Goal: Information Seeking & Learning: Learn about a topic

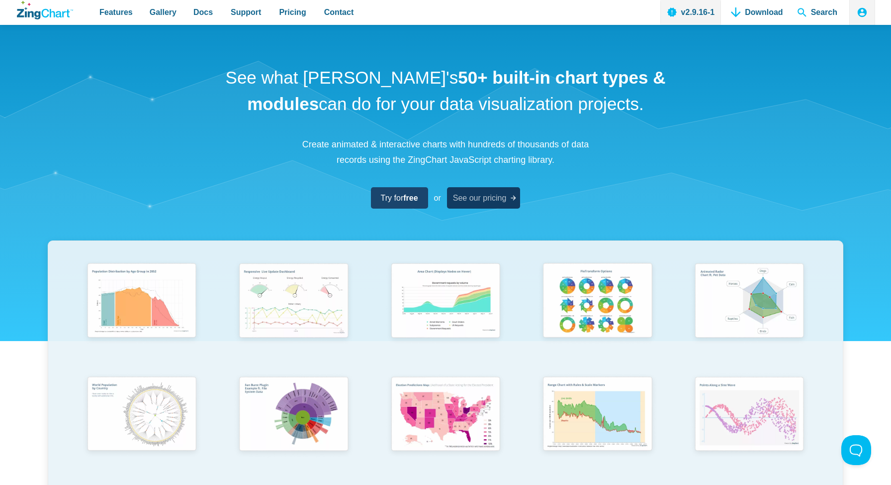
click at [479, 196] on span "See our pricing" at bounding box center [480, 197] width 54 height 13
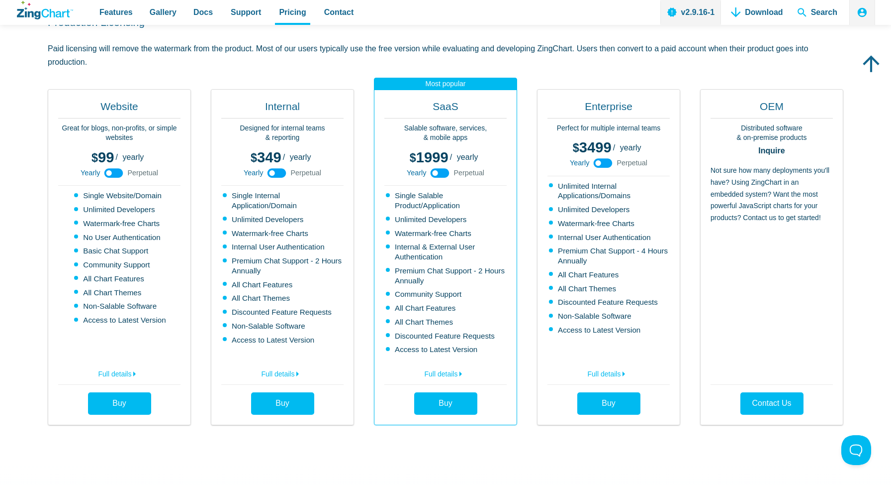
scroll to position [251, 0]
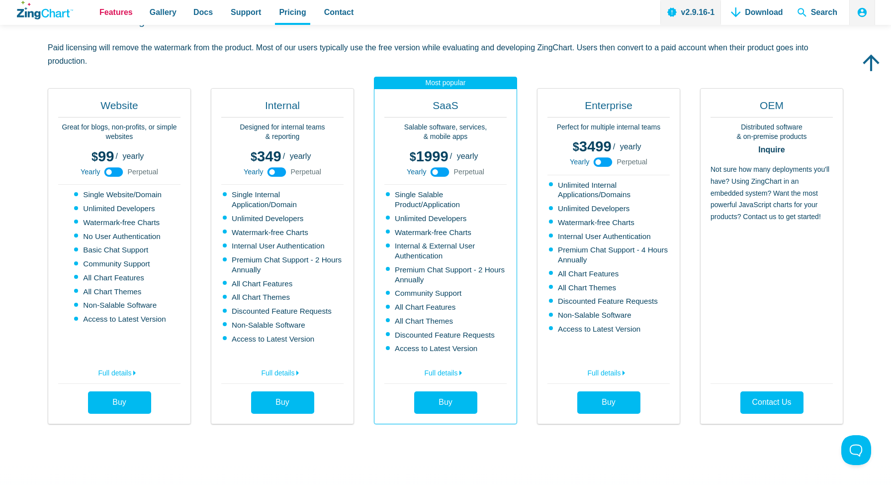
click at [118, 12] on span "Features" at bounding box center [115, 11] width 33 height 13
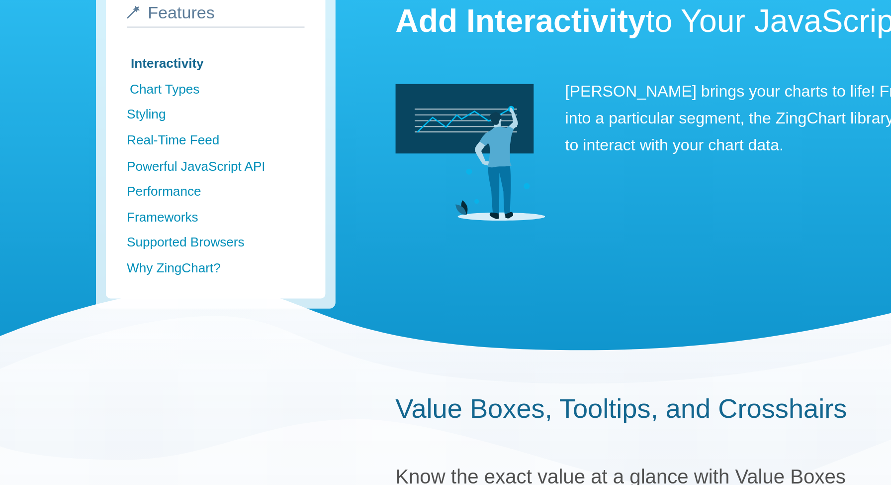
click at [83, 120] on link "Chart Types" at bounding box center [109, 120] width 89 height 13
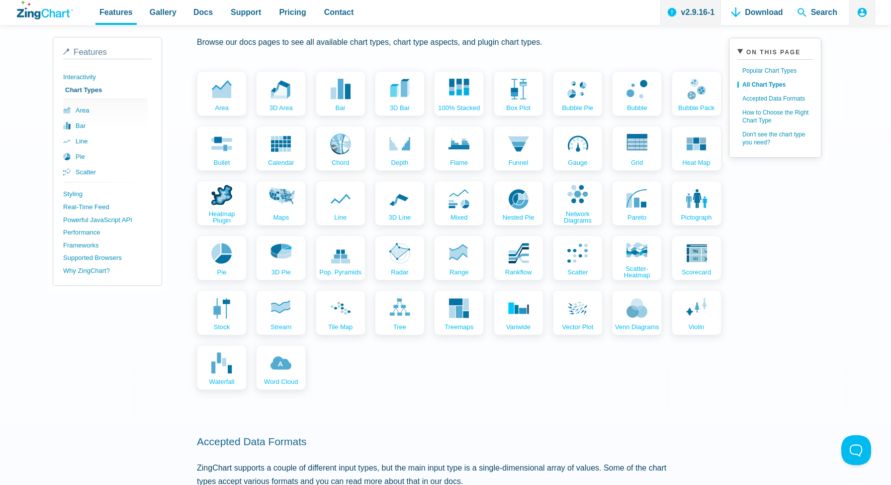
scroll to position [431, 0]
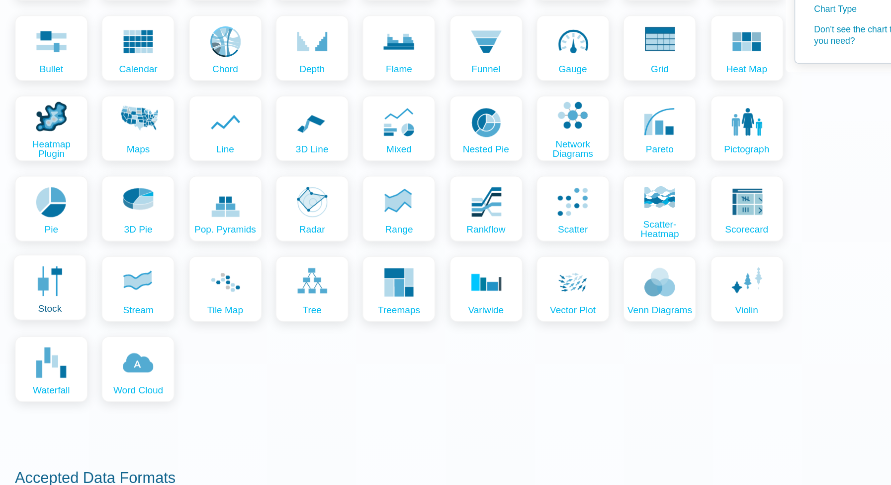
click at [213, 309] on use "App Content" at bounding box center [220, 305] width 16 height 19
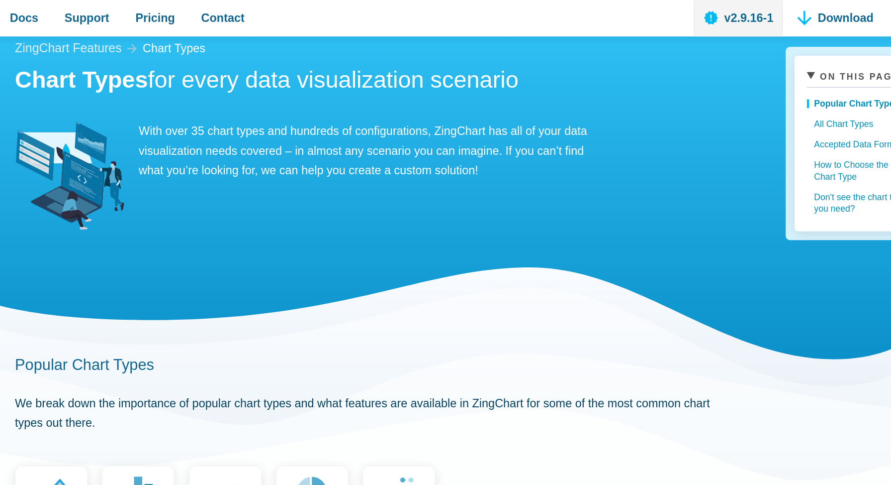
scroll to position [0, 0]
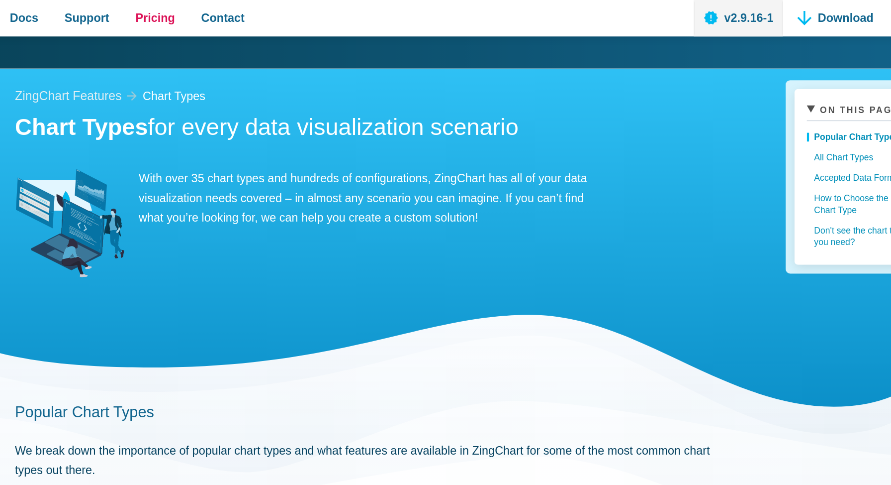
click at [297, 14] on span "Pricing" at bounding box center [292, 11] width 27 height 13
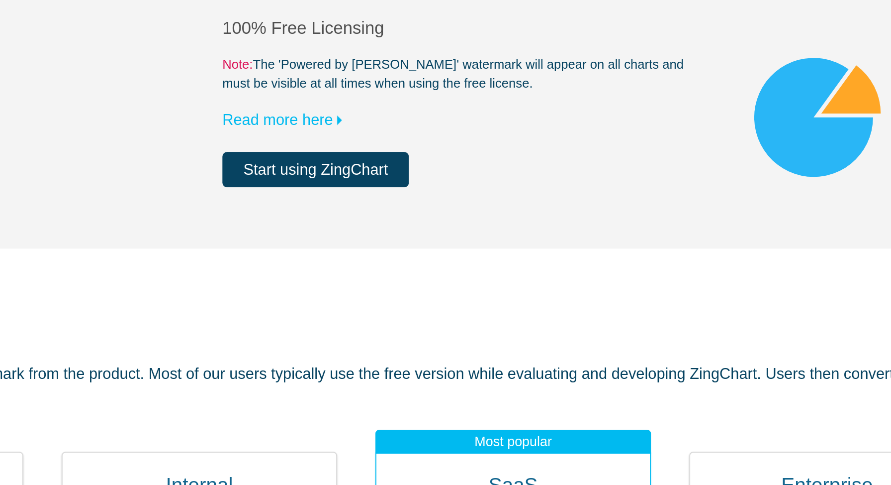
click at [379, 195] on link "Start using ZingChart" at bounding box center [343, 193] width 97 height 18
